Goal: Information Seeking & Learning: Learn about a topic

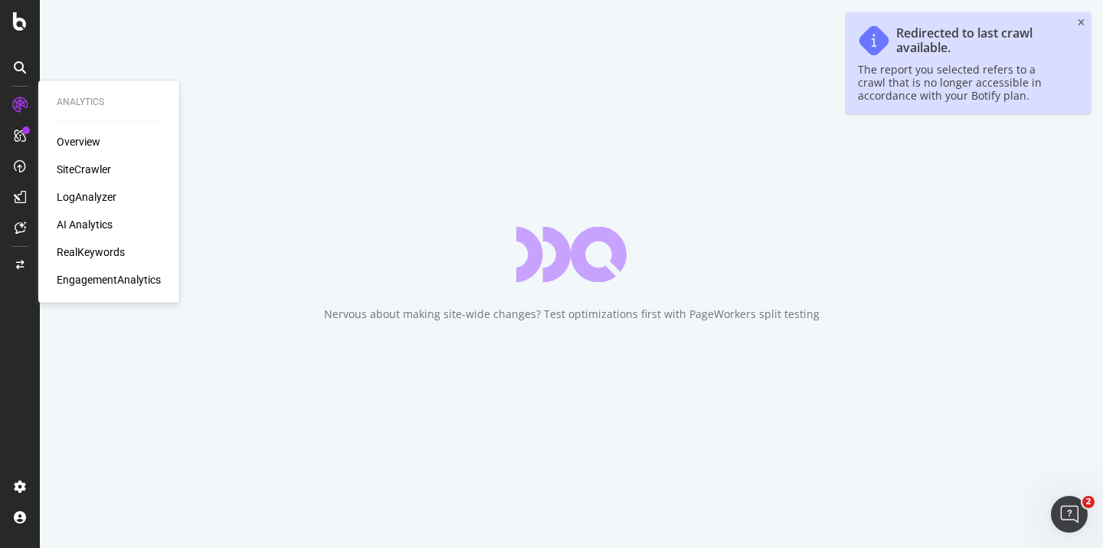
click at [67, 193] on div "LogAnalyzer" at bounding box center [87, 196] width 60 height 15
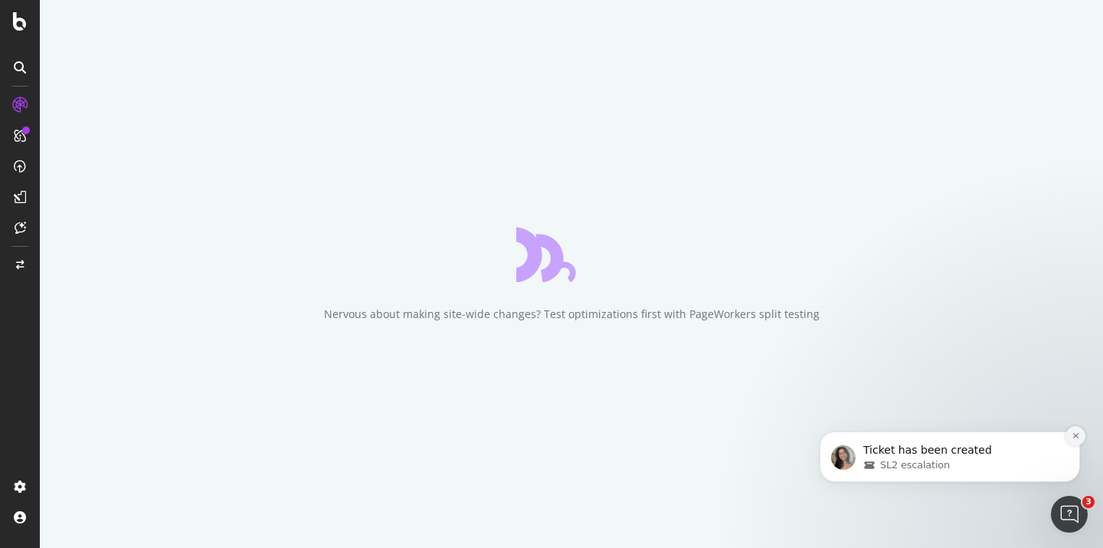
click at [1076, 435] on icon "Dismiss notification" at bounding box center [1076, 435] width 8 height 8
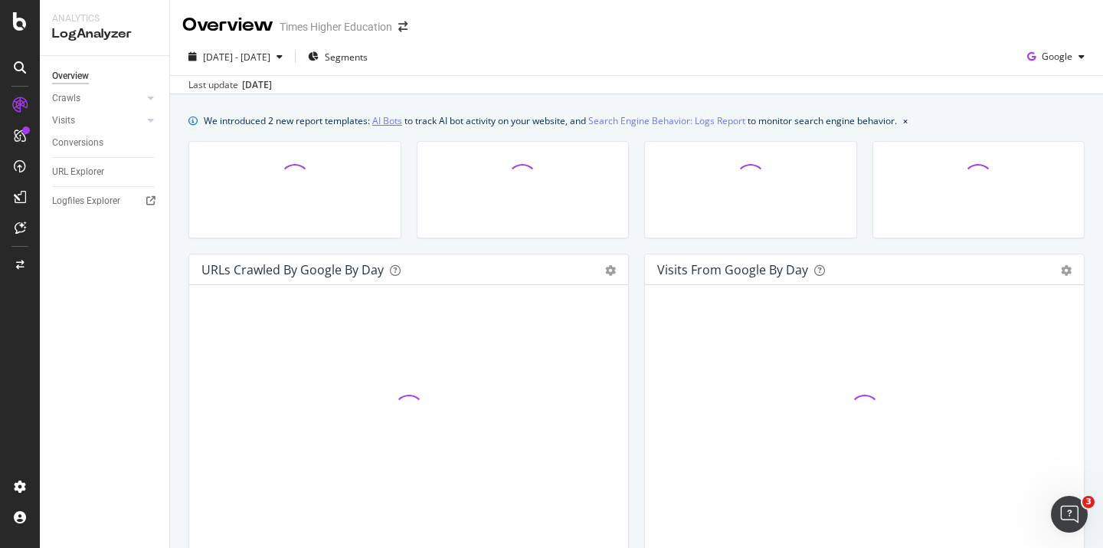
click at [390, 125] on link "AI Bots" at bounding box center [387, 121] width 30 height 16
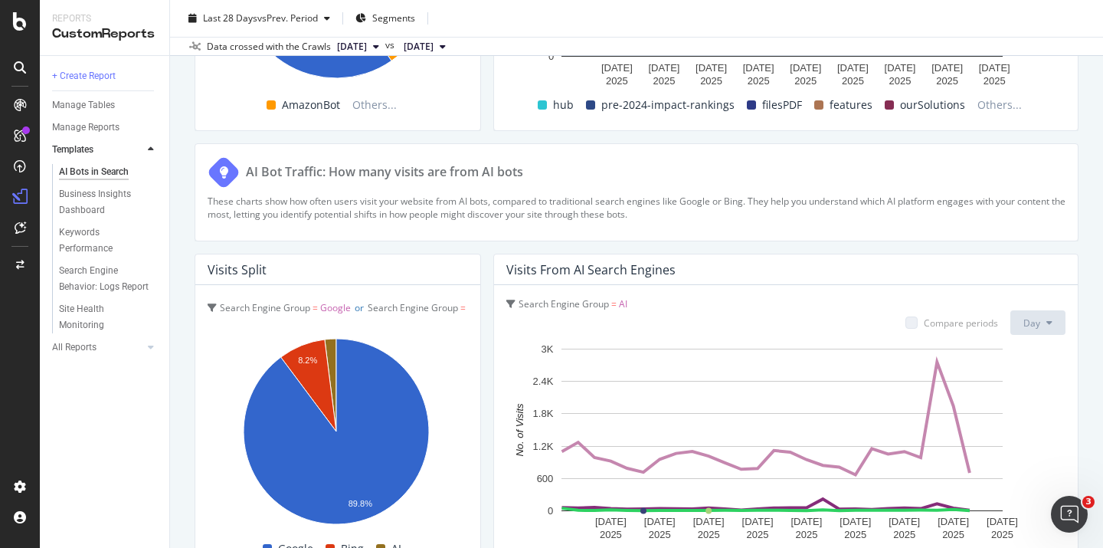
scroll to position [2265, 0]
